Goal: Find contact information: Find contact information

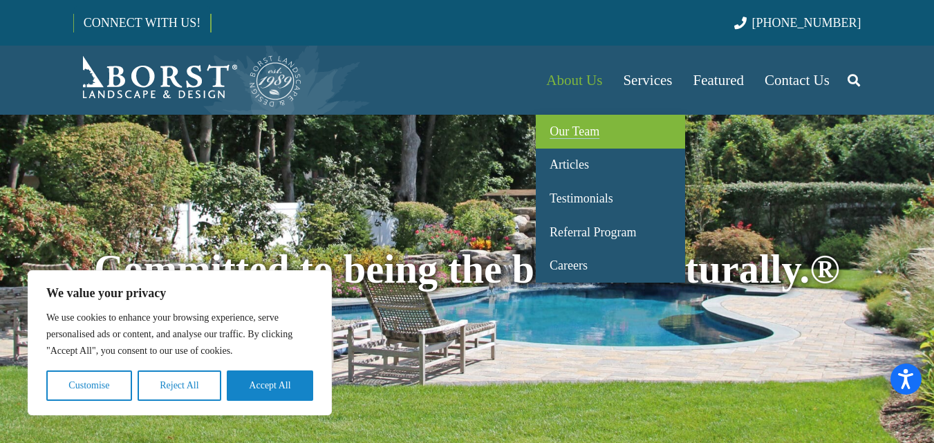
click at [580, 126] on span "Our Team" at bounding box center [575, 132] width 50 height 14
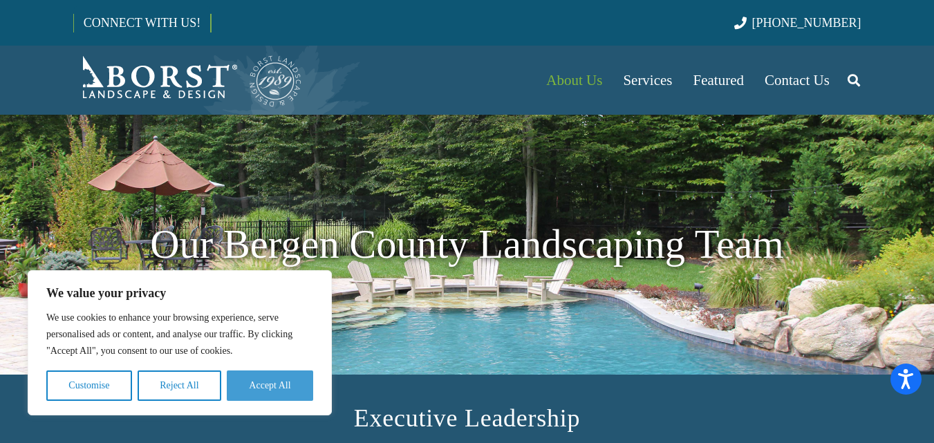
click at [273, 389] on button "Accept All" at bounding box center [270, 386] width 86 height 30
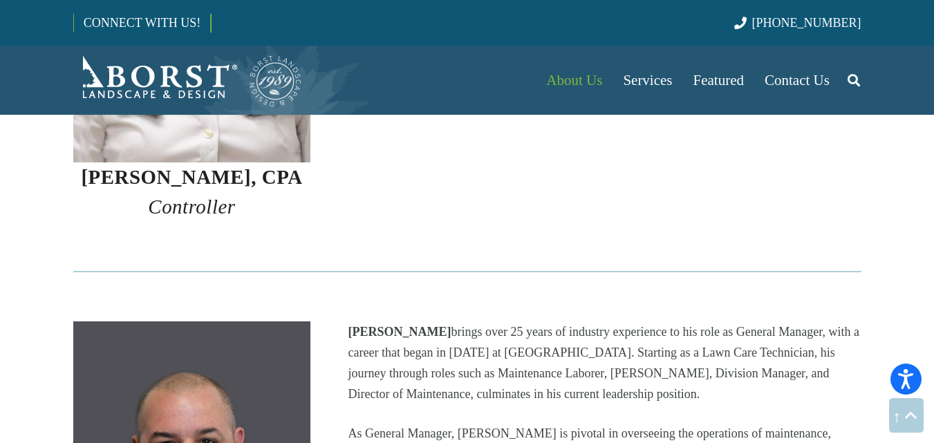
scroll to position [1591, 0]
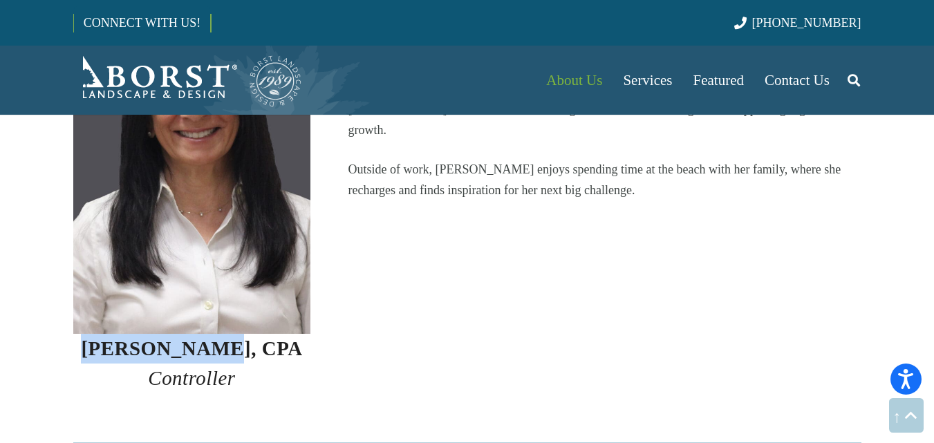
drag, startPoint x: 104, startPoint y: 321, endPoint x: 219, endPoint y: 324, distance: 114.9
click at [219, 334] on h3 "[PERSON_NAME], CPA Controller" at bounding box center [192, 363] width 238 height 59
copy strong "[PERSON_NAME]"
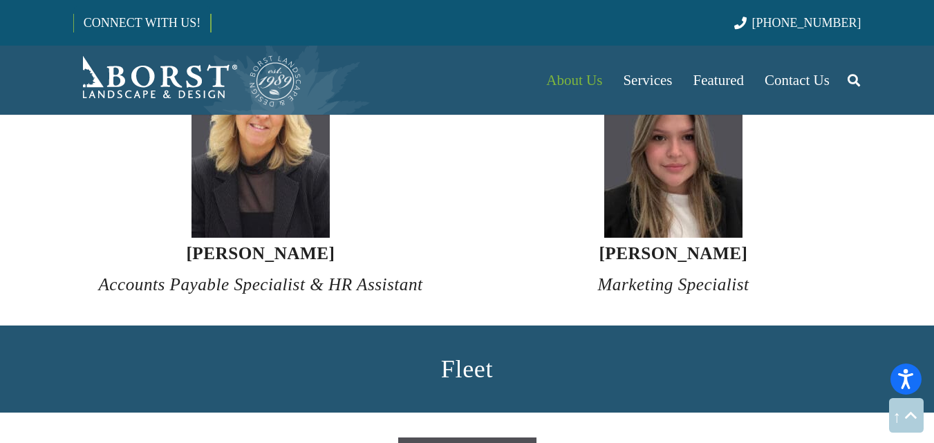
scroll to position [5188, 0]
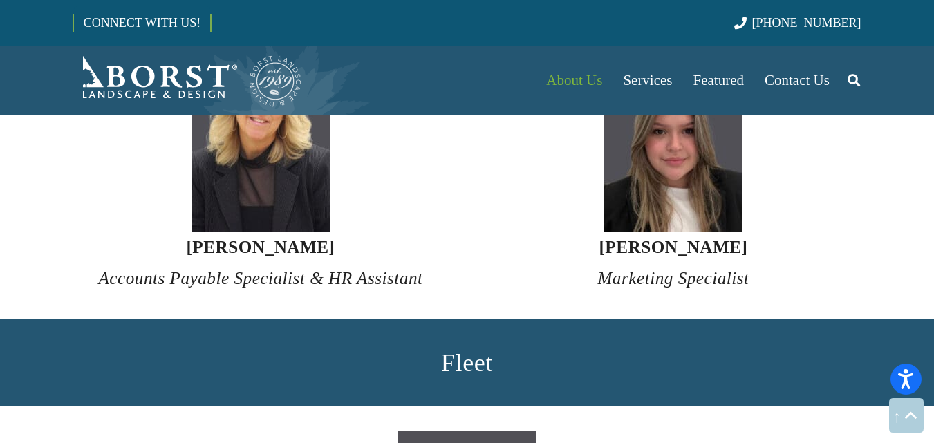
click at [295, 238] on strong "[PERSON_NAME]" at bounding box center [260, 247] width 149 height 19
copy strong "[PERSON_NAME]"
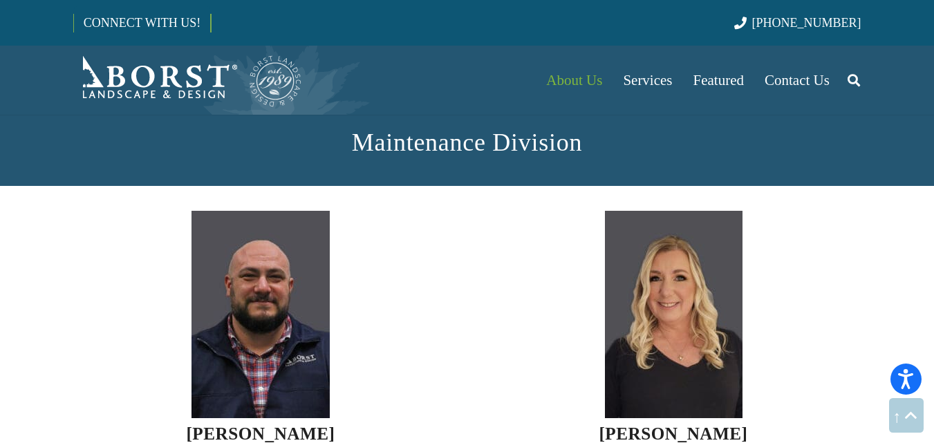
scroll to position [3320, 0]
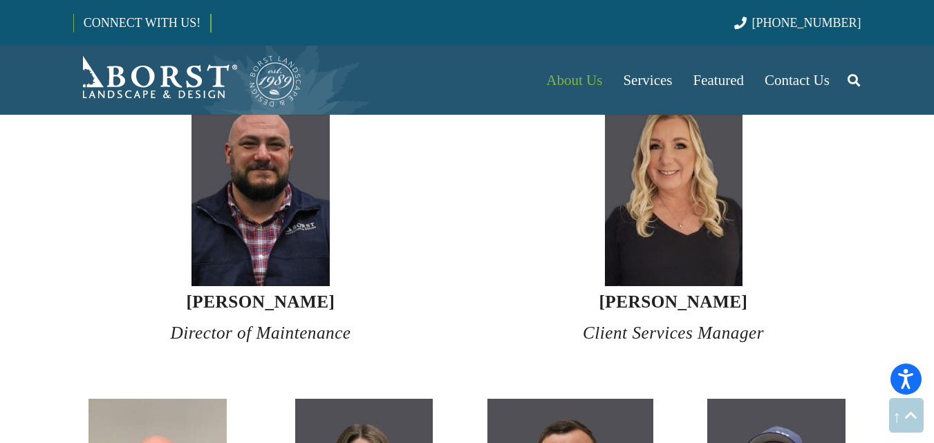
drag, startPoint x: 340, startPoint y: 270, endPoint x: 196, endPoint y: 282, distance: 145.0
click at [196, 286] on h4 "[PERSON_NAME] Director of Maintenance" at bounding box center [261, 317] width 376 height 63
copy strong "[PERSON_NAME]"
click at [134, 315] on h4 "[PERSON_NAME] Director of Maintenance" at bounding box center [261, 317] width 376 height 63
